Goal: Task Accomplishment & Management: Complete application form

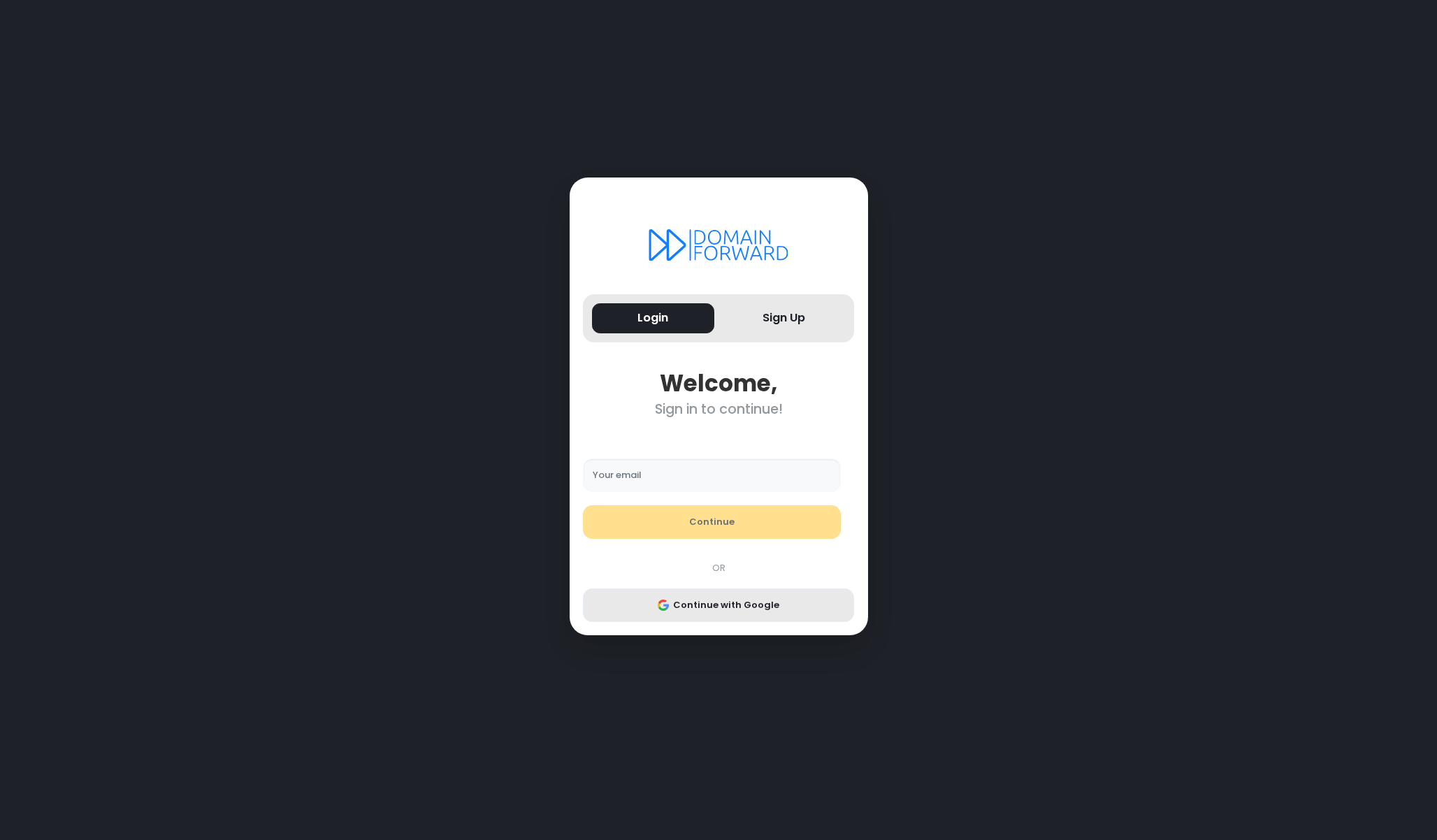
click at [717, 591] on div "Your email Continue OR Continue with Google" at bounding box center [718, 526] width 286 height 191
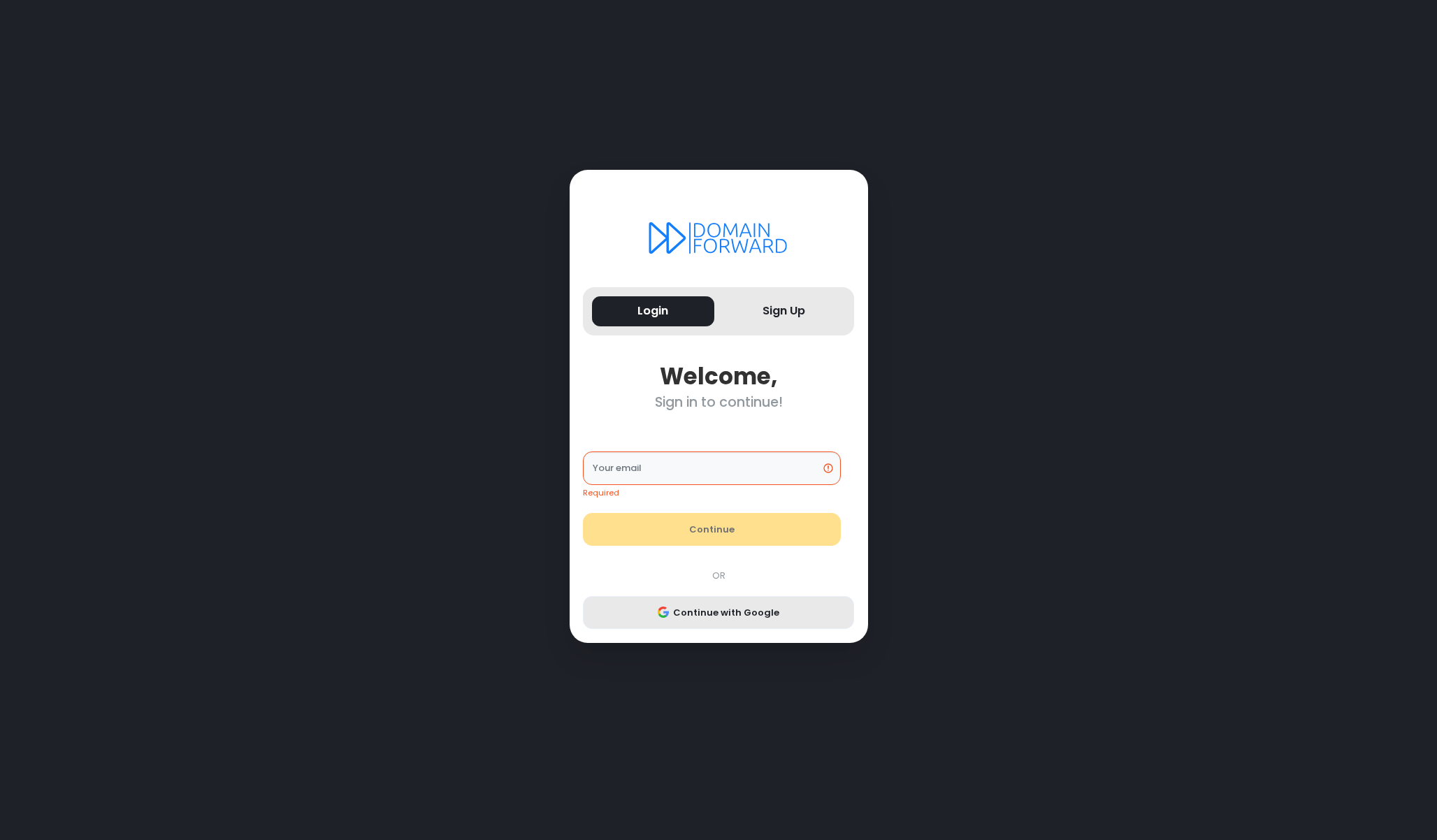
click at [707, 599] on button "Continue with Google" at bounding box center [718, 613] width 271 height 33
